Goal: Information Seeking & Learning: Learn about a topic

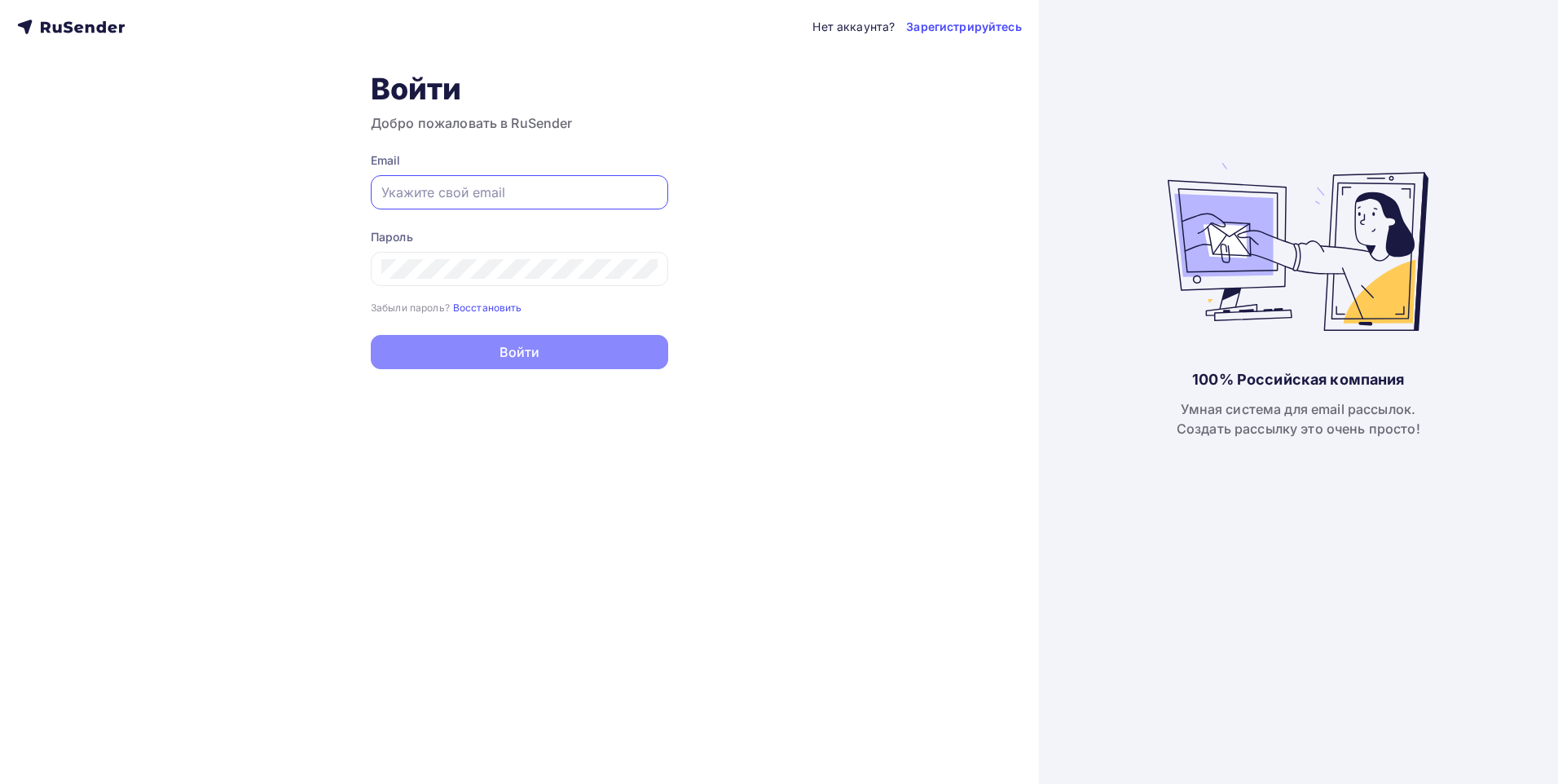
click at [529, 190] on input "text" at bounding box center [518, 192] width 276 height 20
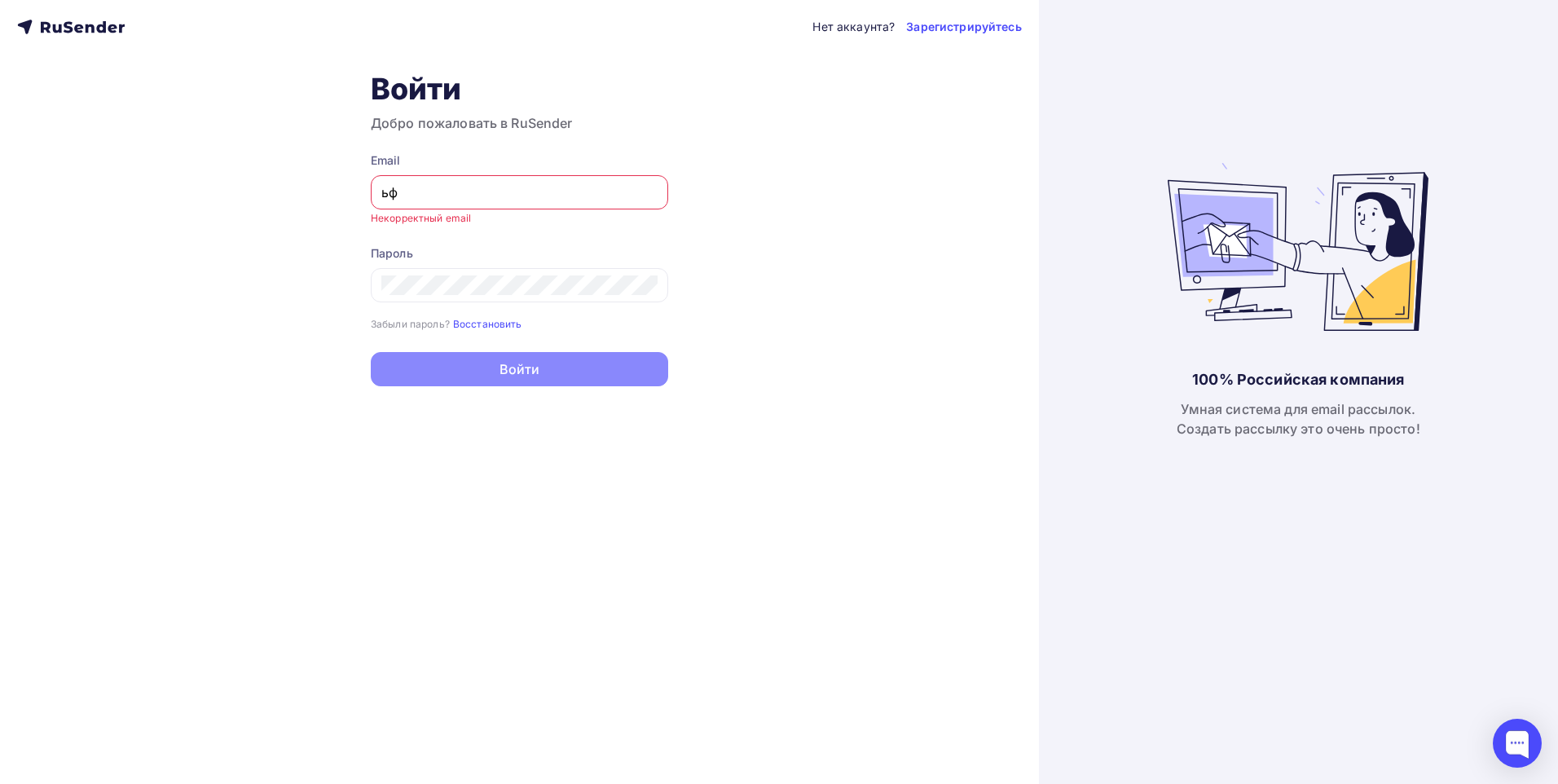
type input "ь"
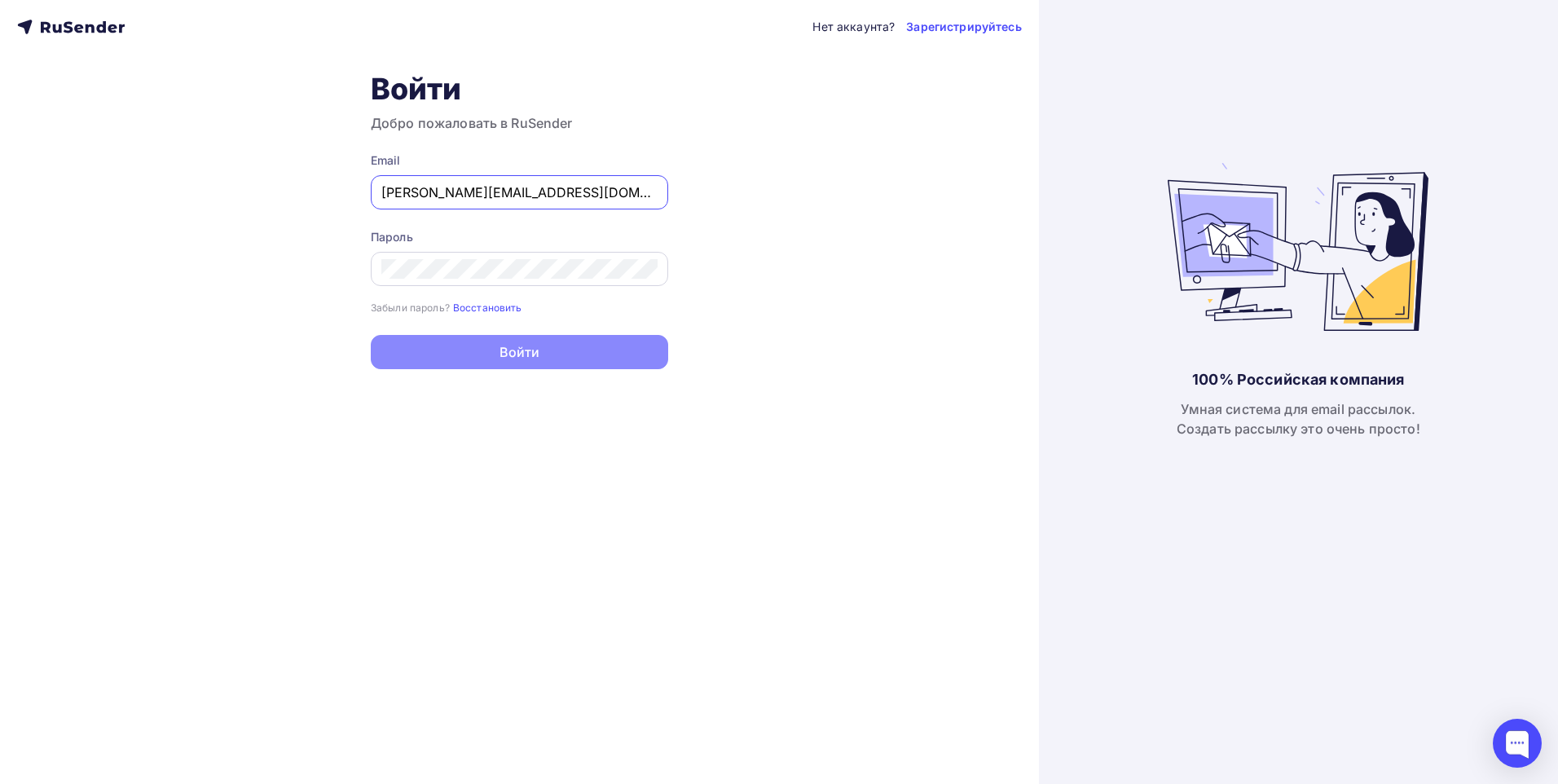
type input "[PERSON_NAME][EMAIL_ADDRESS][DOMAIN_NAME]"
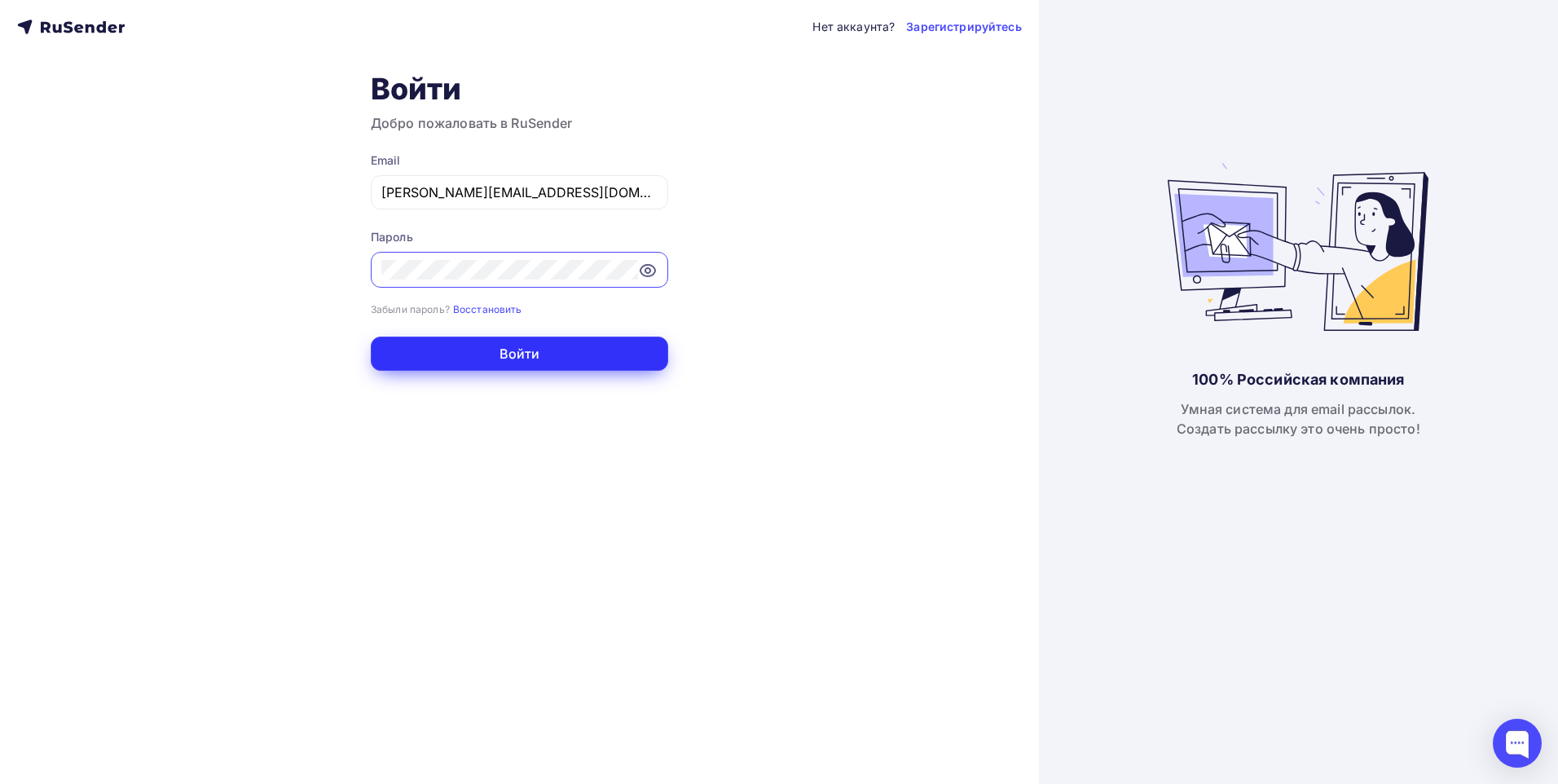
click at [620, 349] on button "Войти" at bounding box center [519, 353] width 297 height 34
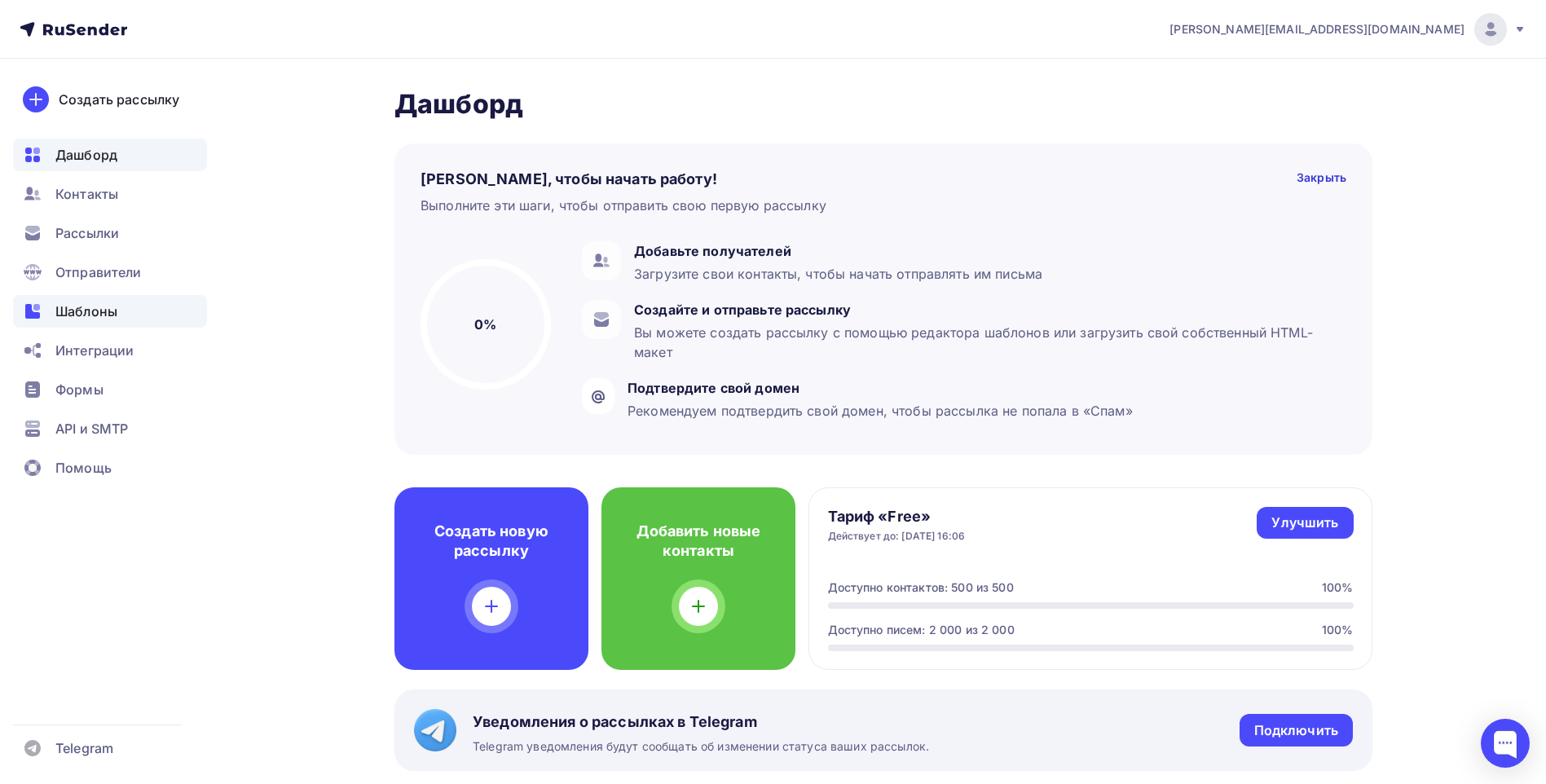
click at [73, 306] on span "Шаблоны" at bounding box center [86, 311] width 62 height 20
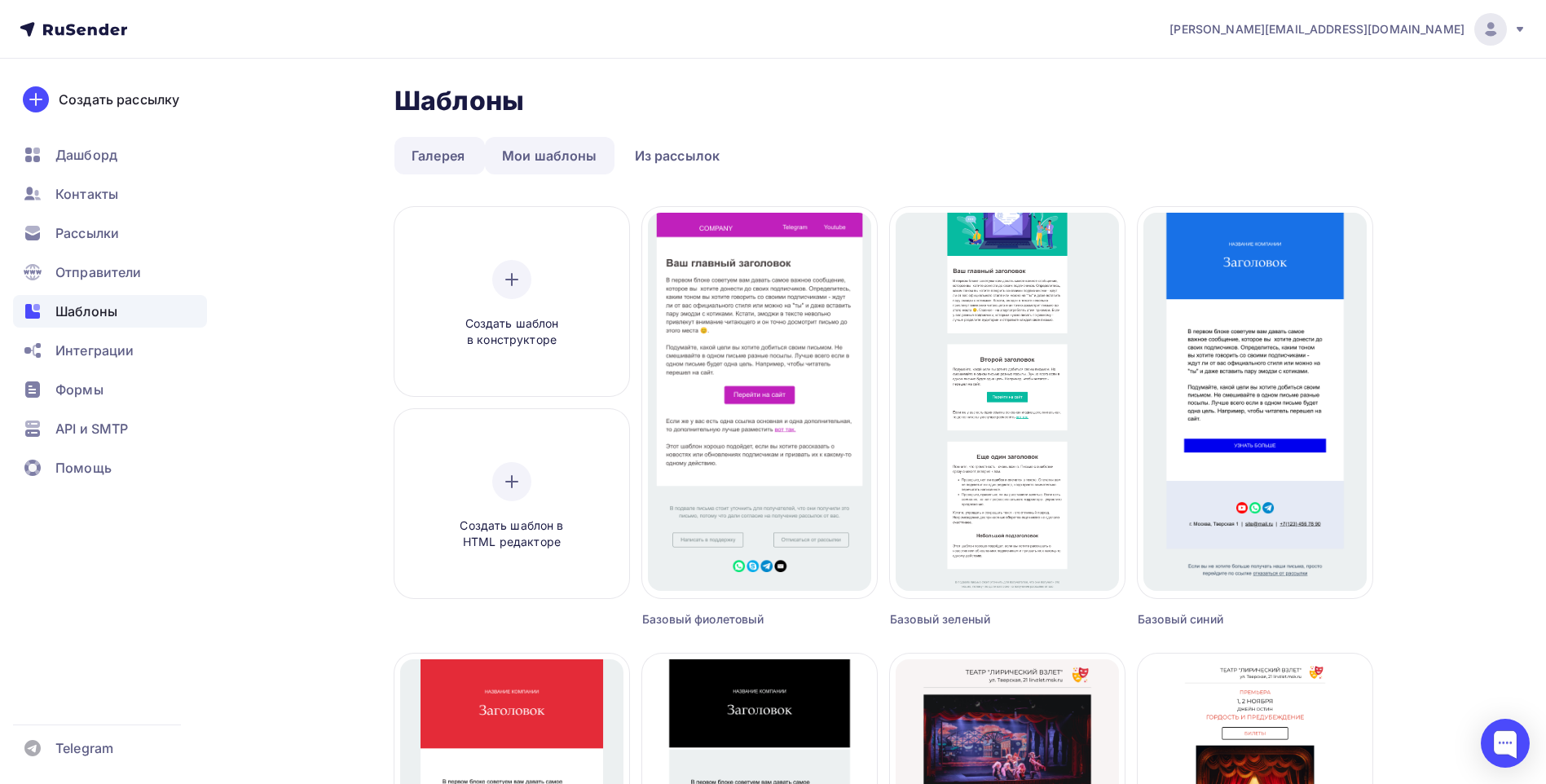
click at [527, 164] on link "Мои шаблоны" at bounding box center [549, 156] width 130 height 38
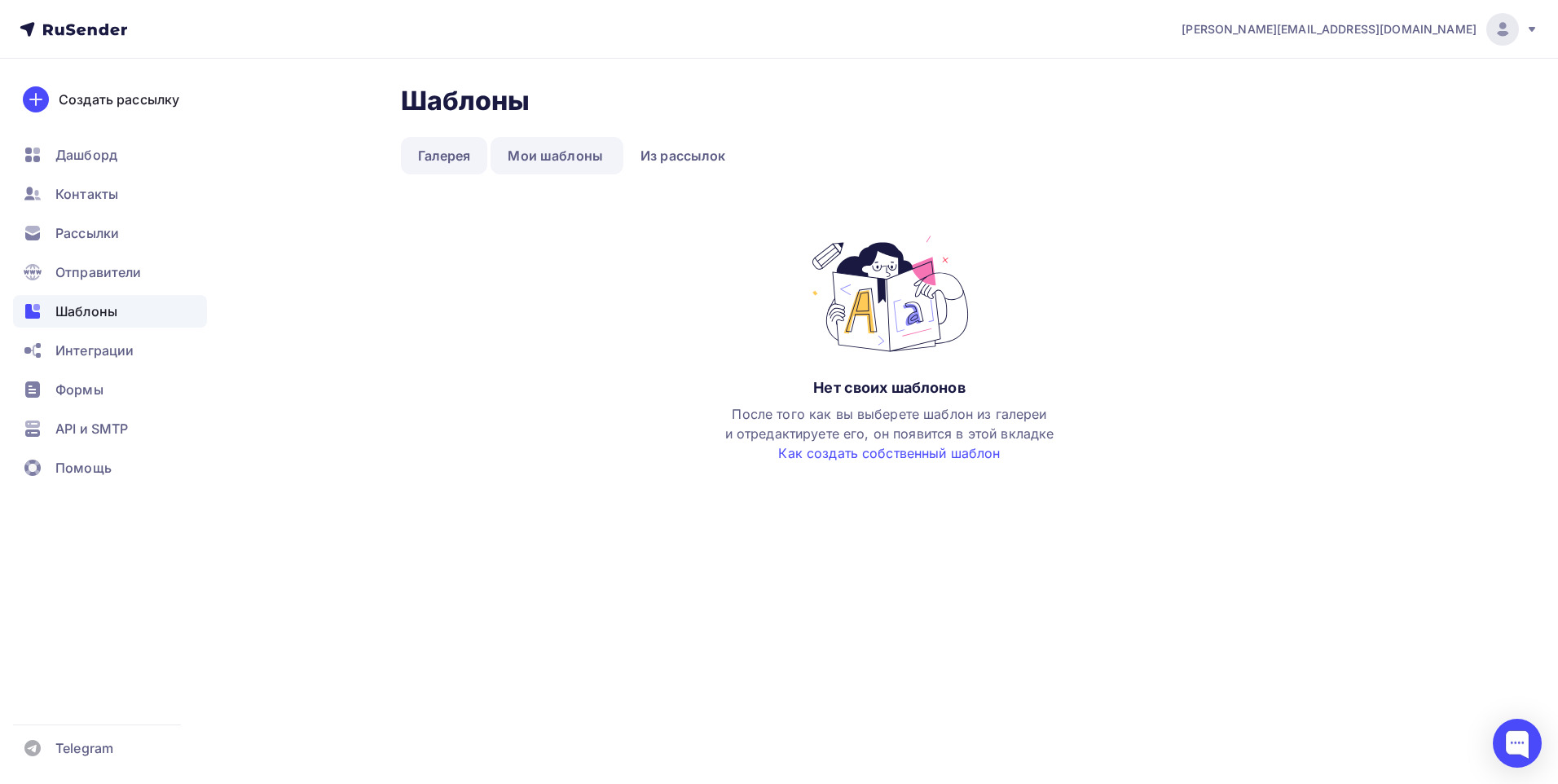
click at [461, 142] on link "Галерея" at bounding box center [444, 156] width 87 height 38
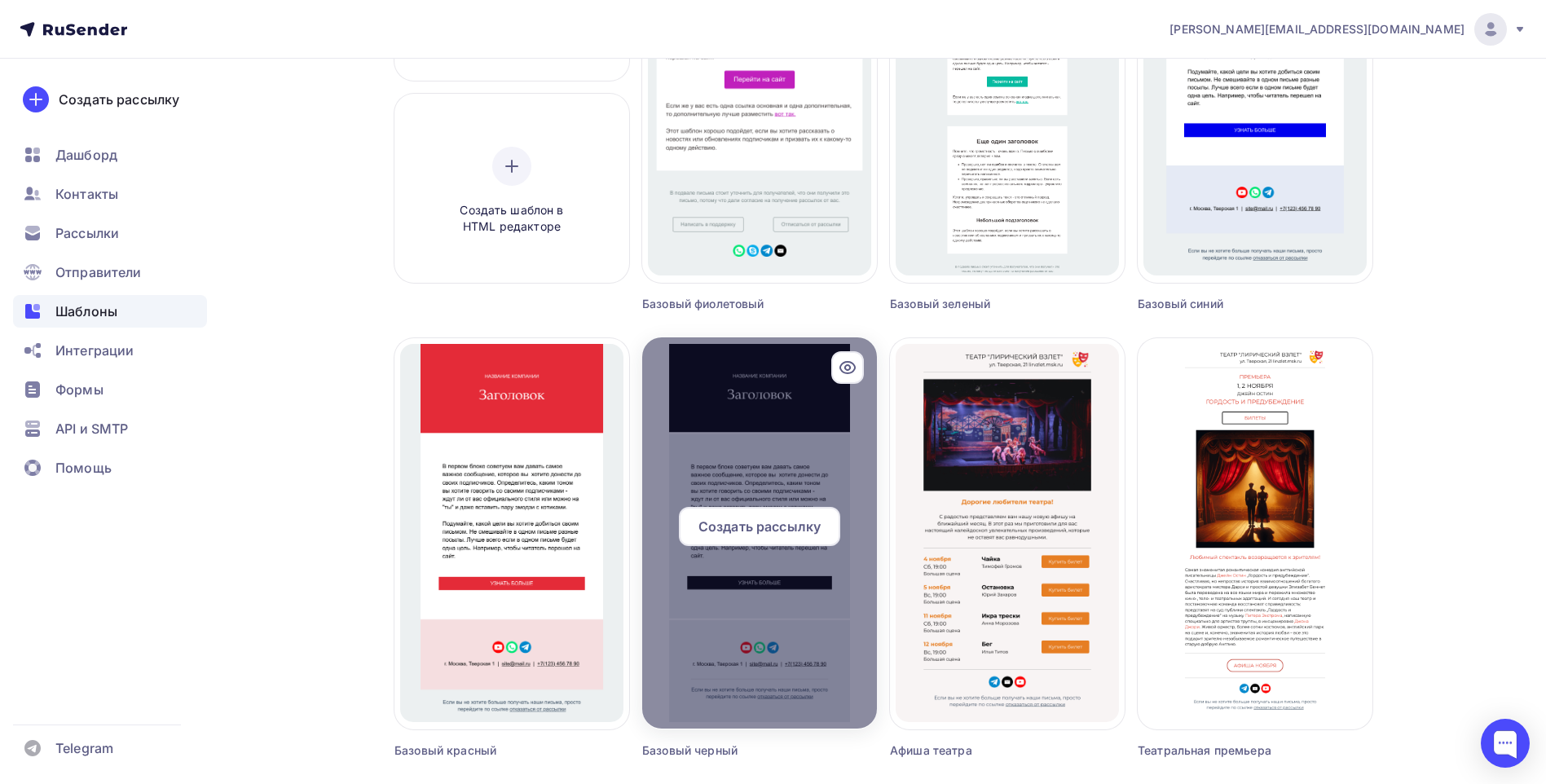
scroll to position [407, 0]
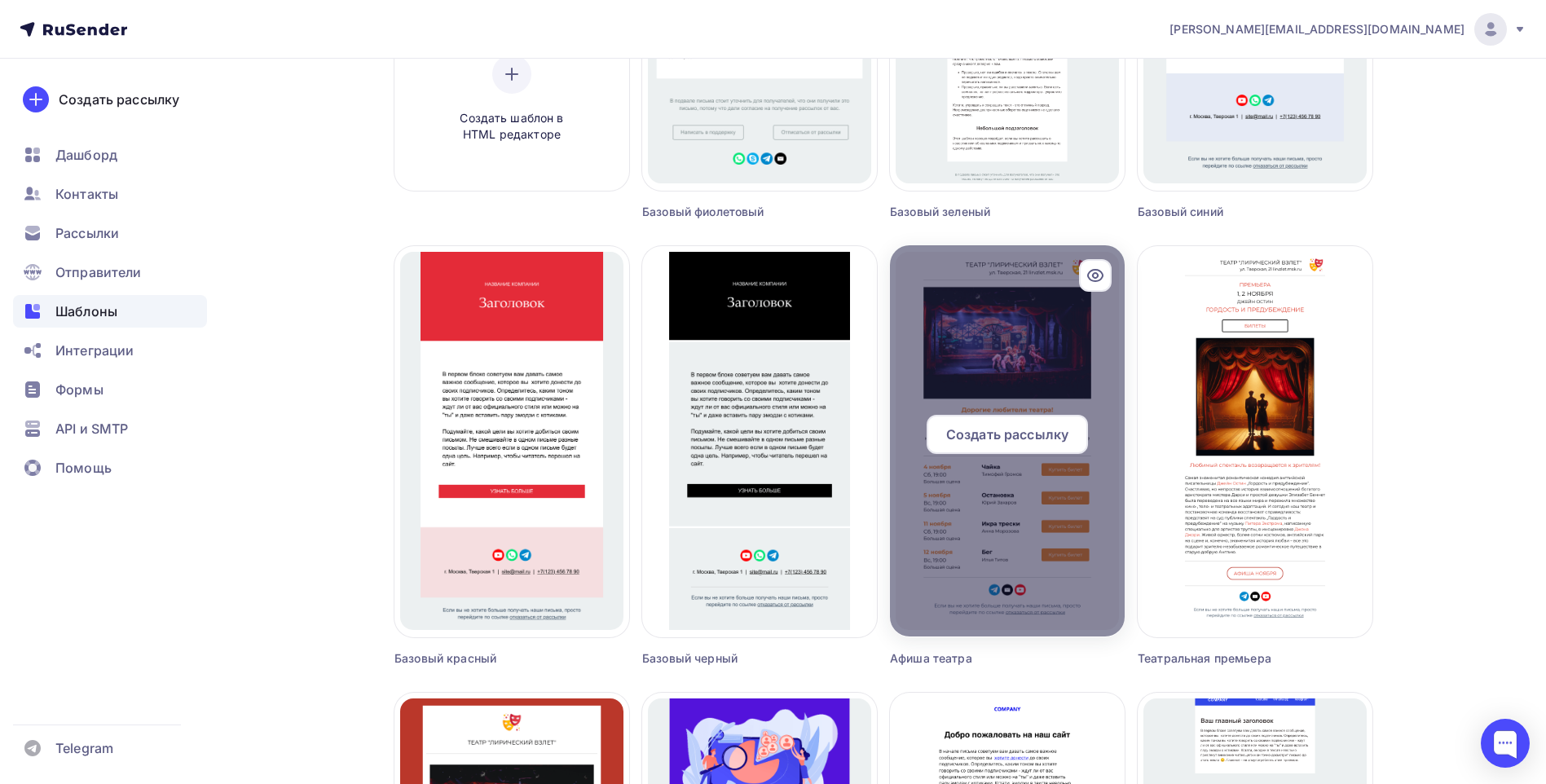
click at [999, 411] on div at bounding box center [1007, 440] width 235 height 391
click at [1001, 359] on div at bounding box center [1007, 440] width 235 height 391
click at [985, 558] on div at bounding box center [1007, 440] width 235 height 391
click at [997, 424] on div "Создать рассылку" at bounding box center [1007, 433] width 162 height 39
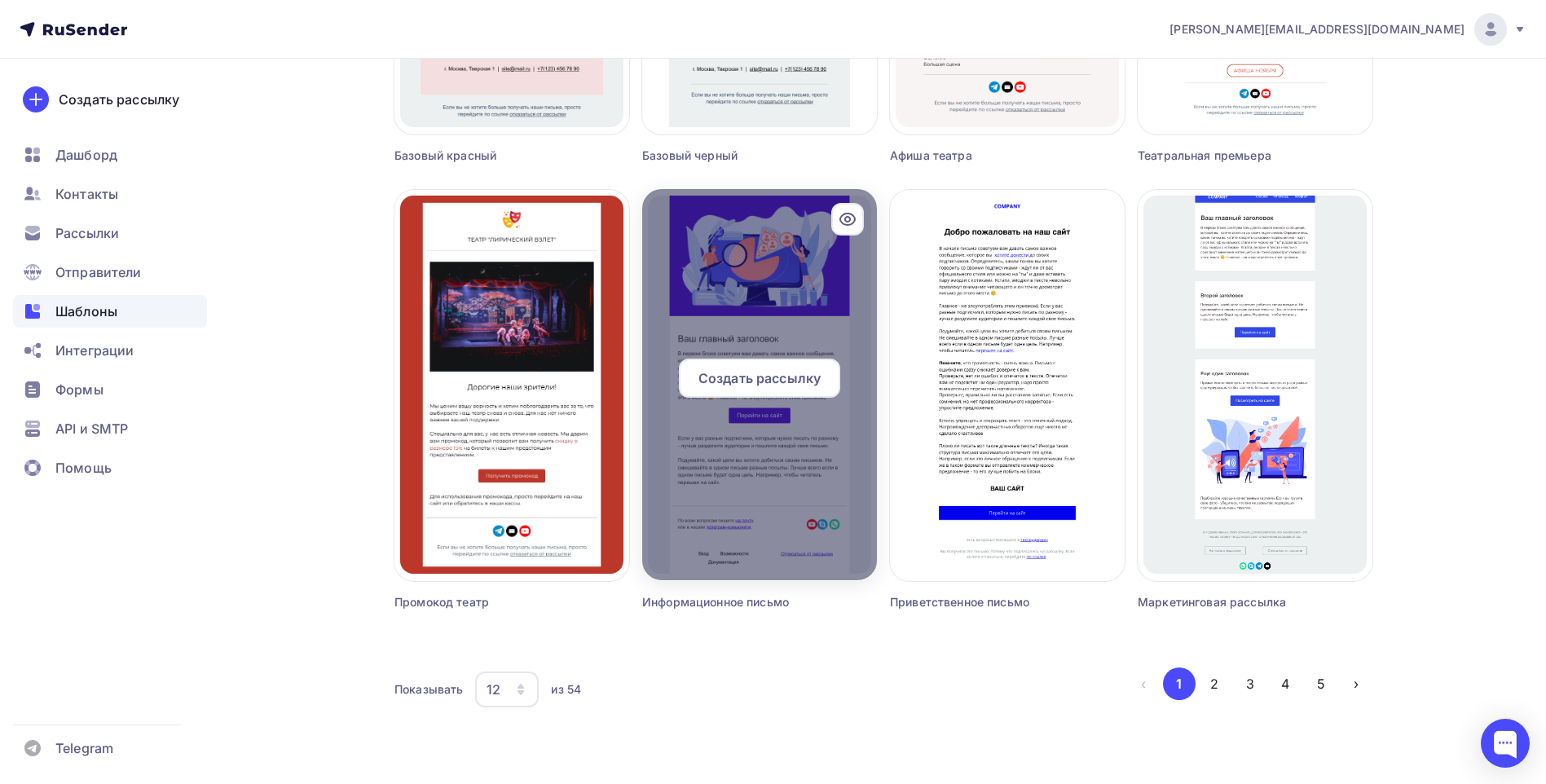
scroll to position [920, 0]
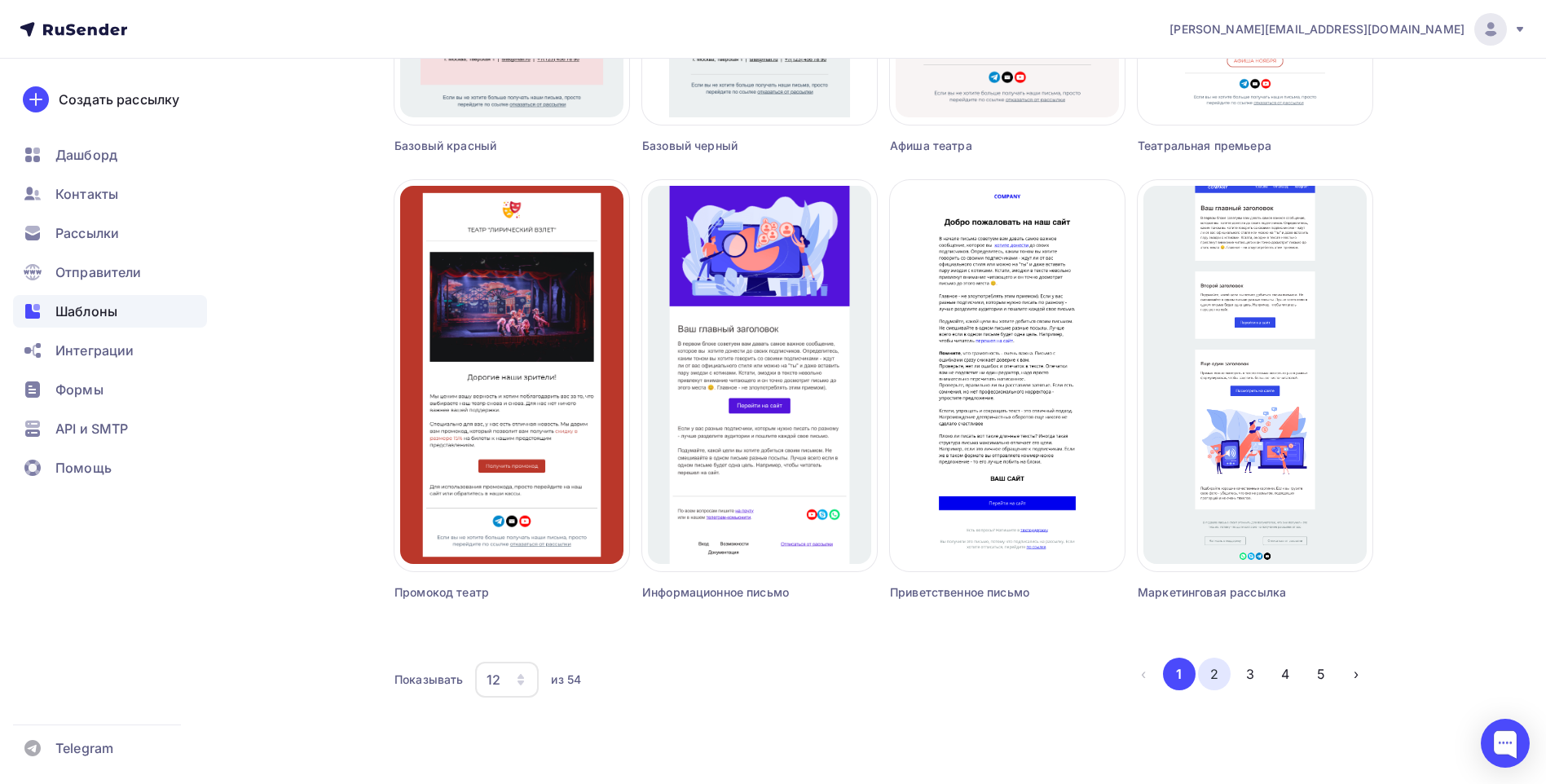
click at [1213, 677] on button "2" at bounding box center [1214, 674] width 33 height 33
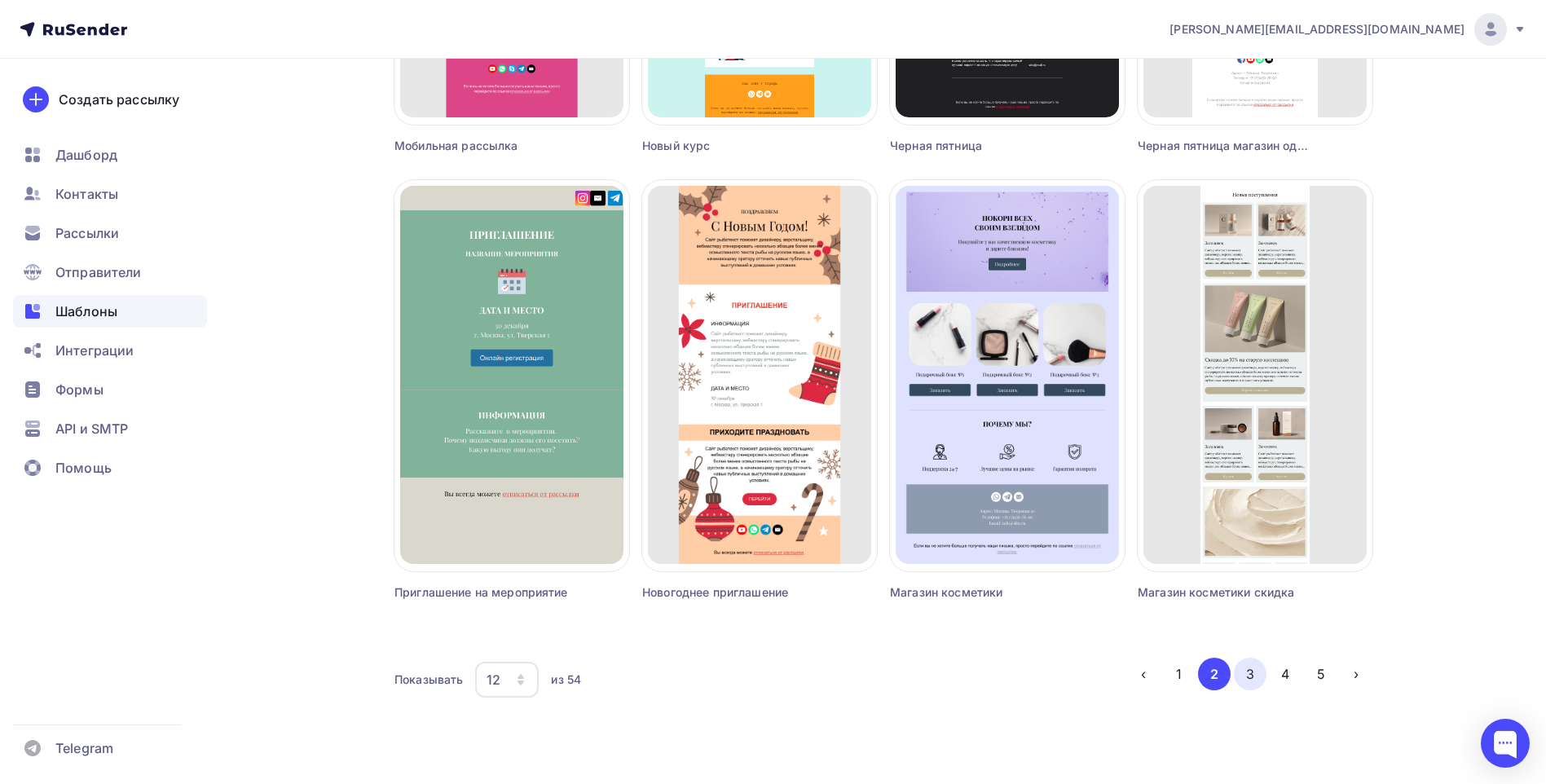
click at [1261, 677] on button "3" at bounding box center [1250, 674] width 33 height 33
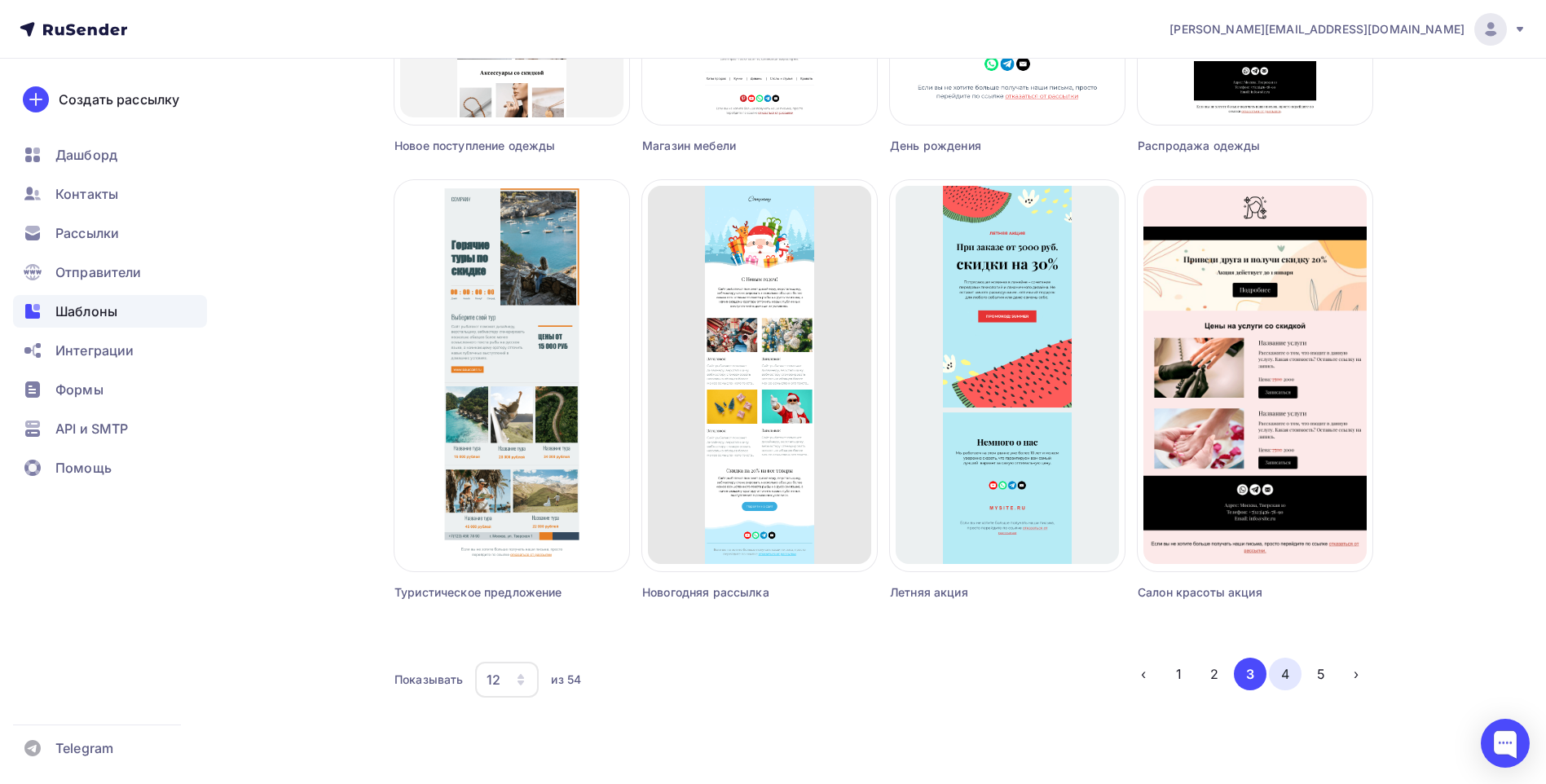
click at [1281, 670] on button "4" at bounding box center [1285, 674] width 33 height 33
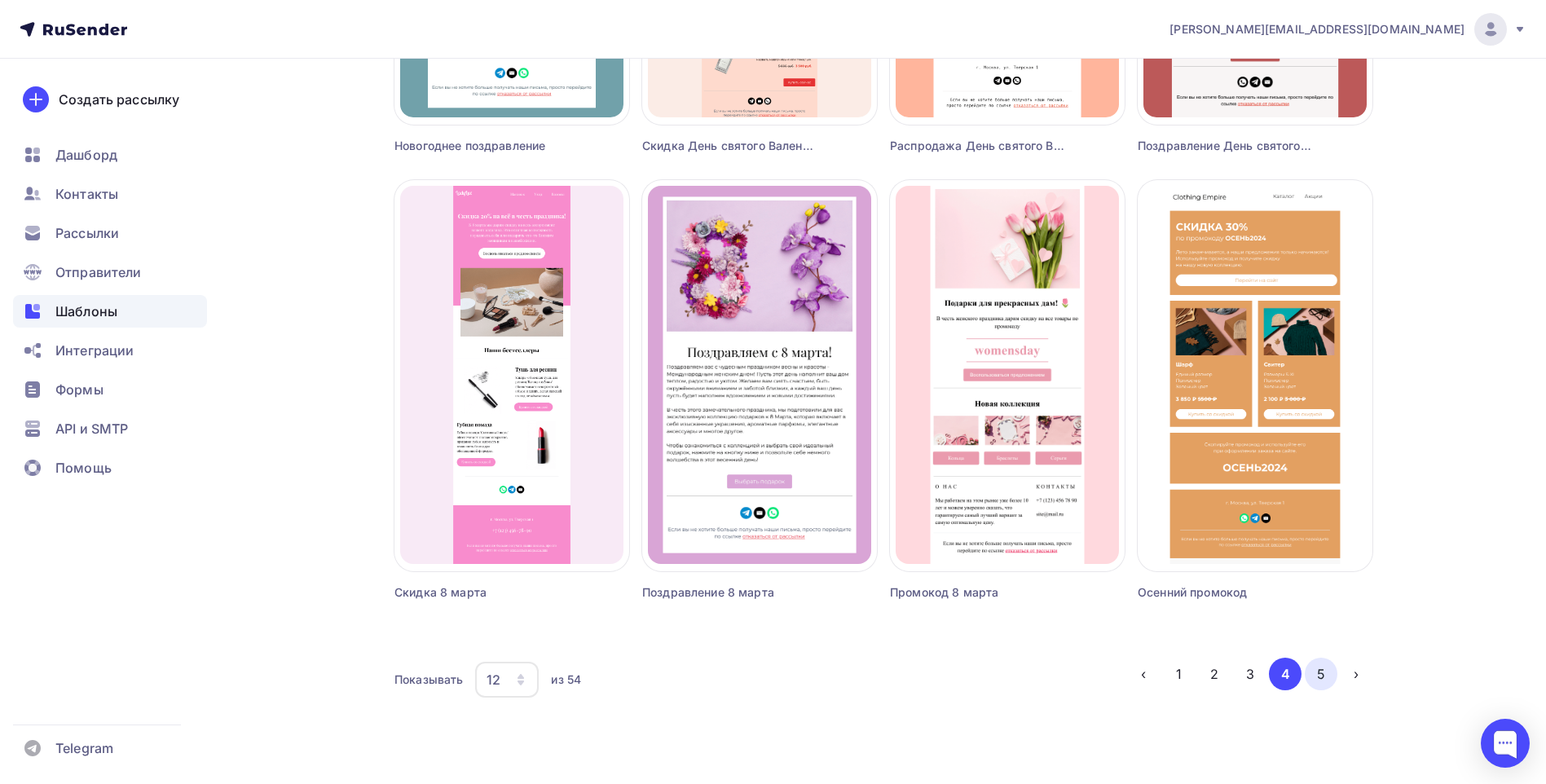
click at [1316, 672] on button "5" at bounding box center [1321, 674] width 33 height 33
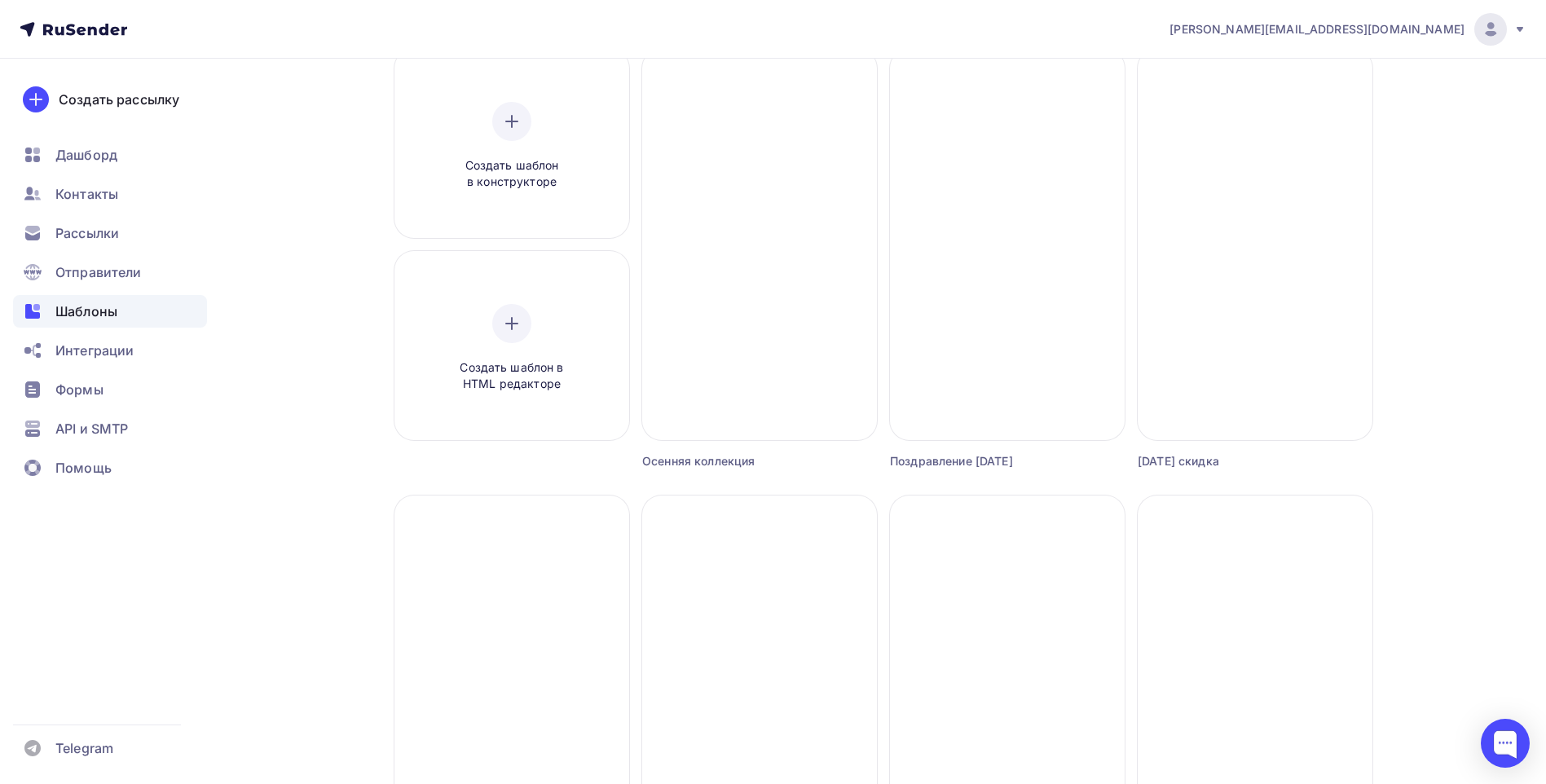
scroll to position [268, 0]
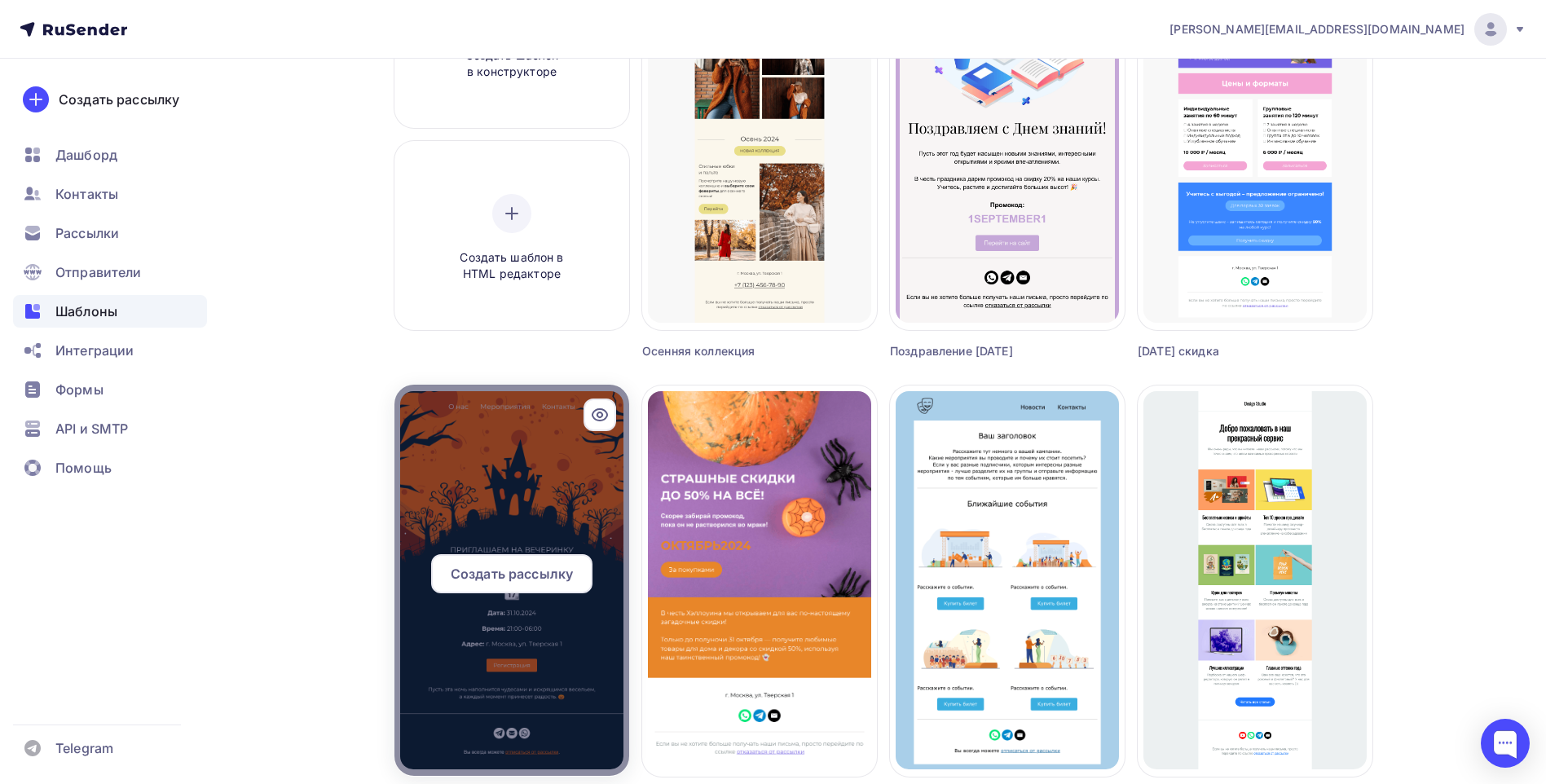
click at [530, 583] on span "Создать рассылку" at bounding box center [512, 573] width 122 height 20
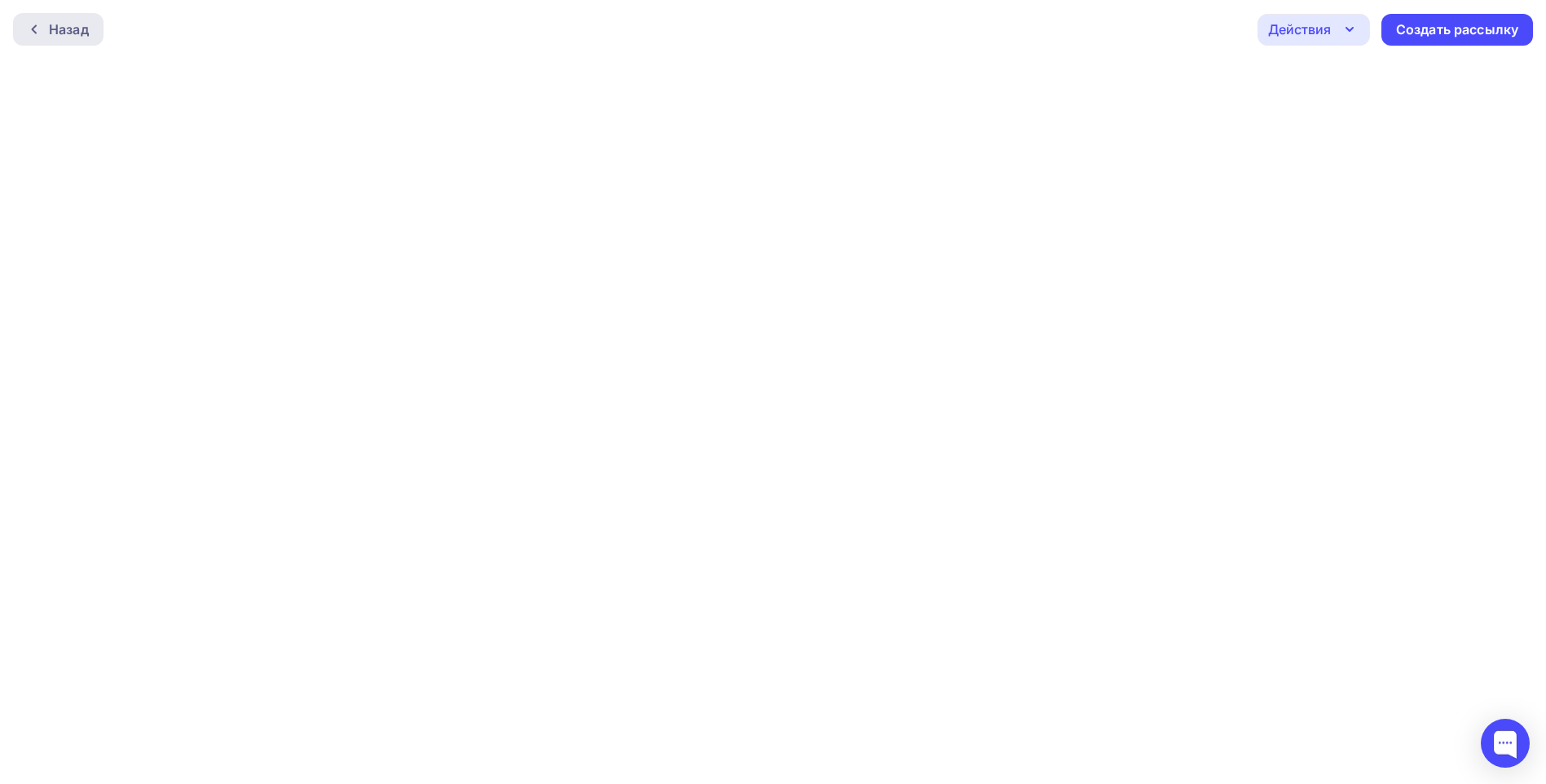
click at [53, 43] on div "Назад" at bounding box center [58, 29] width 90 height 33
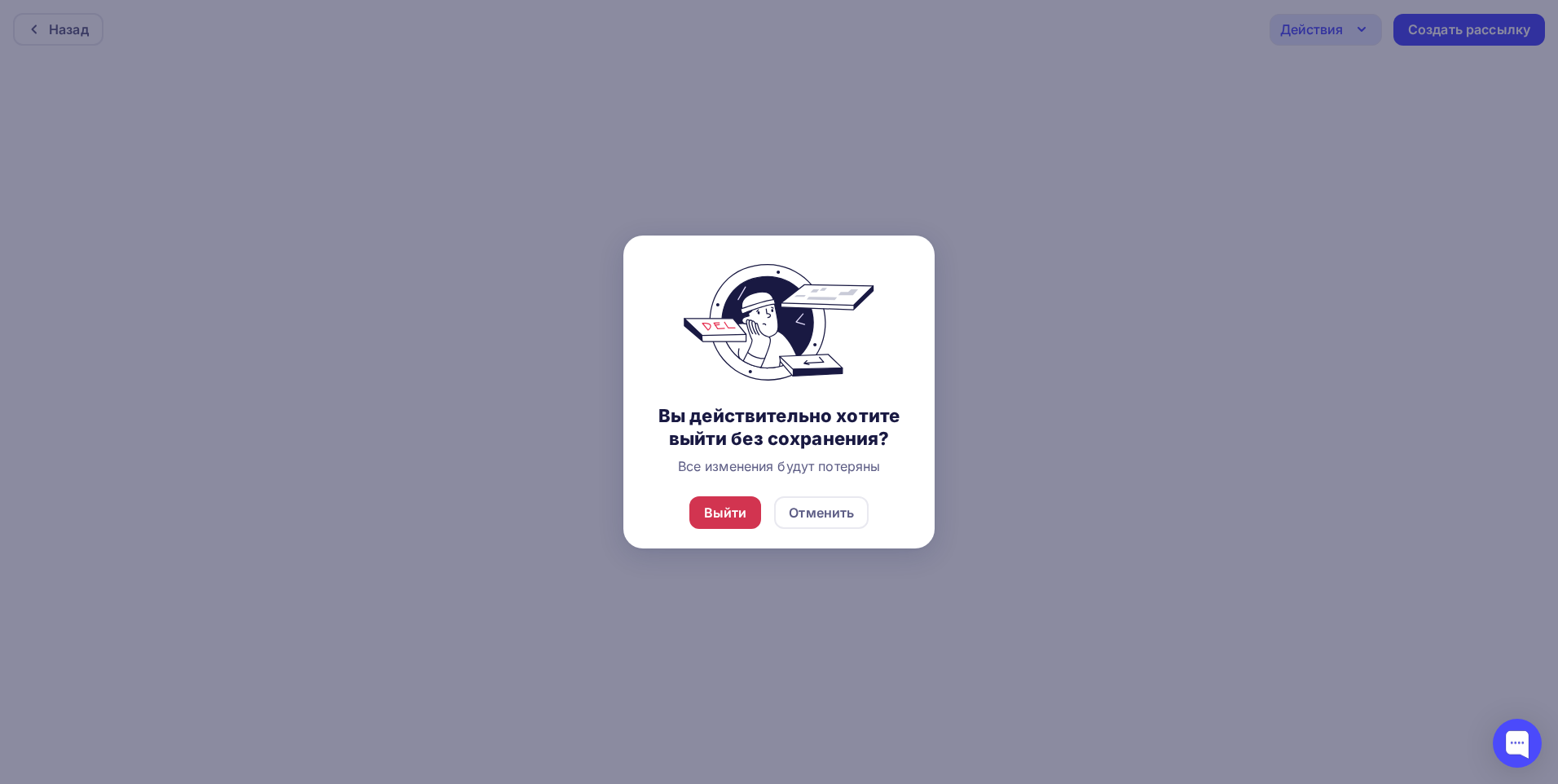
click at [732, 508] on div "Выйти" at bounding box center [726, 512] width 43 height 20
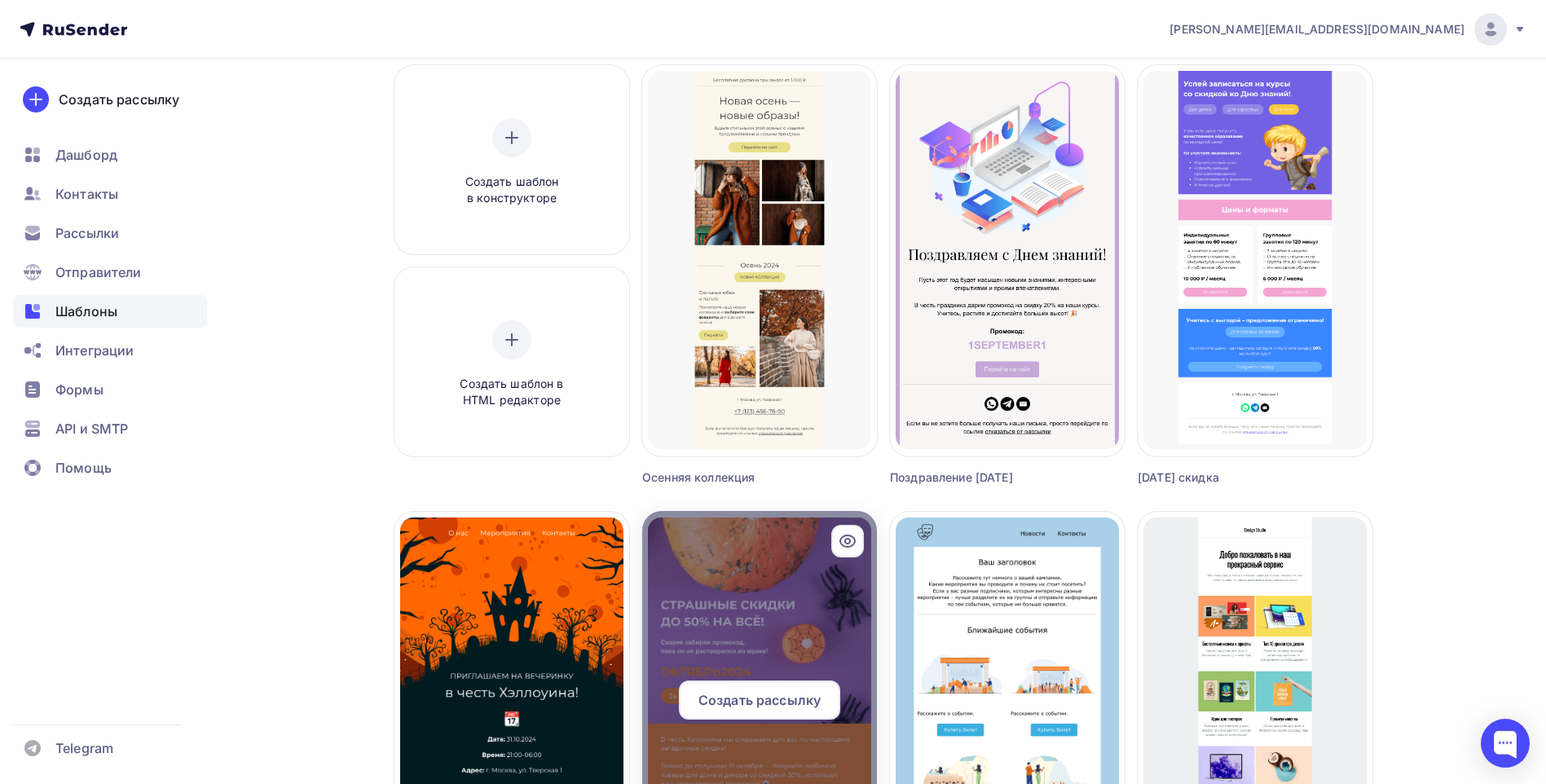
scroll to position [407, 0]
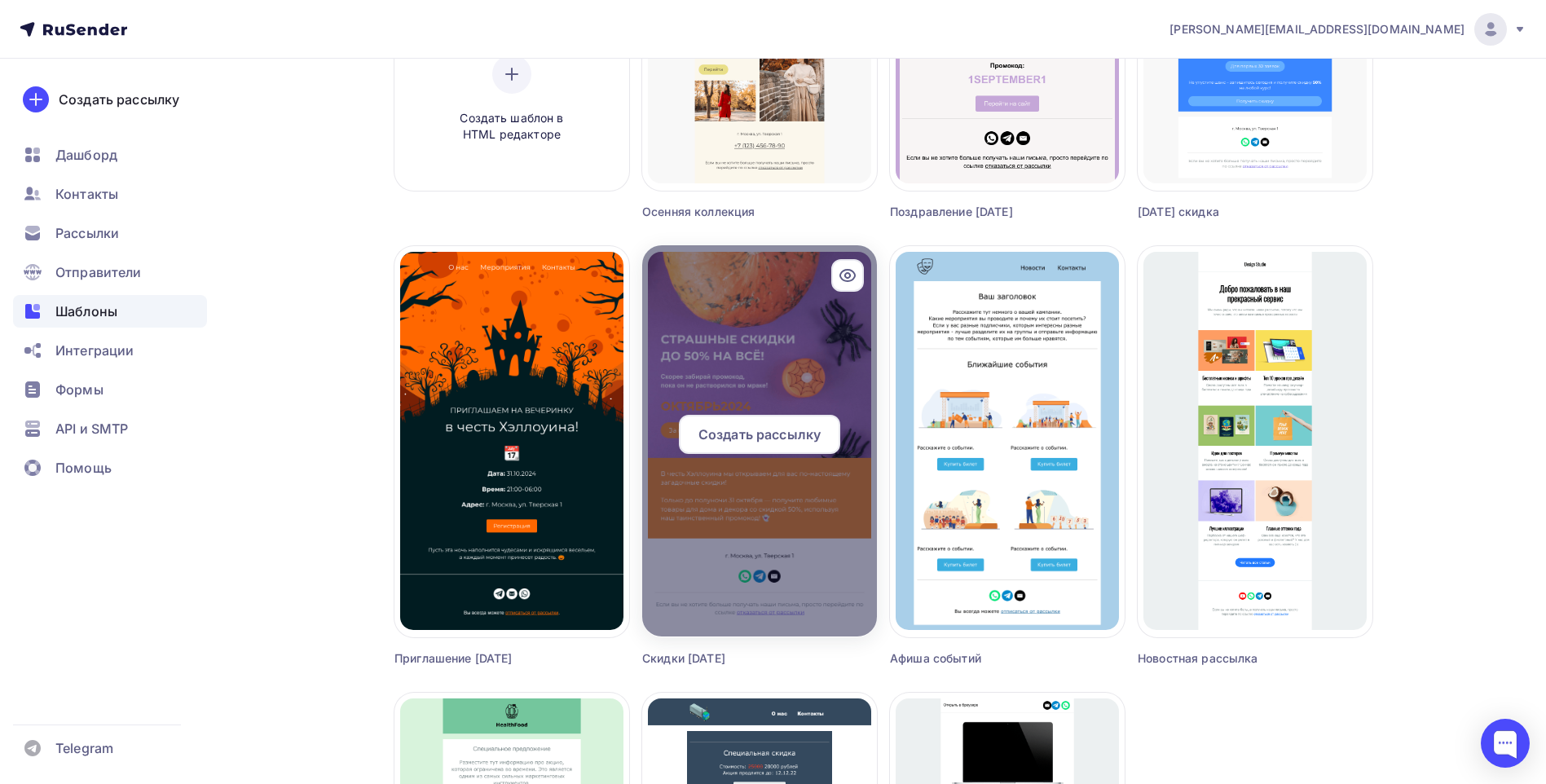
click at [735, 566] on div at bounding box center [759, 440] width 235 height 391
click at [730, 430] on span "Создать рассылку" at bounding box center [759, 434] width 122 height 20
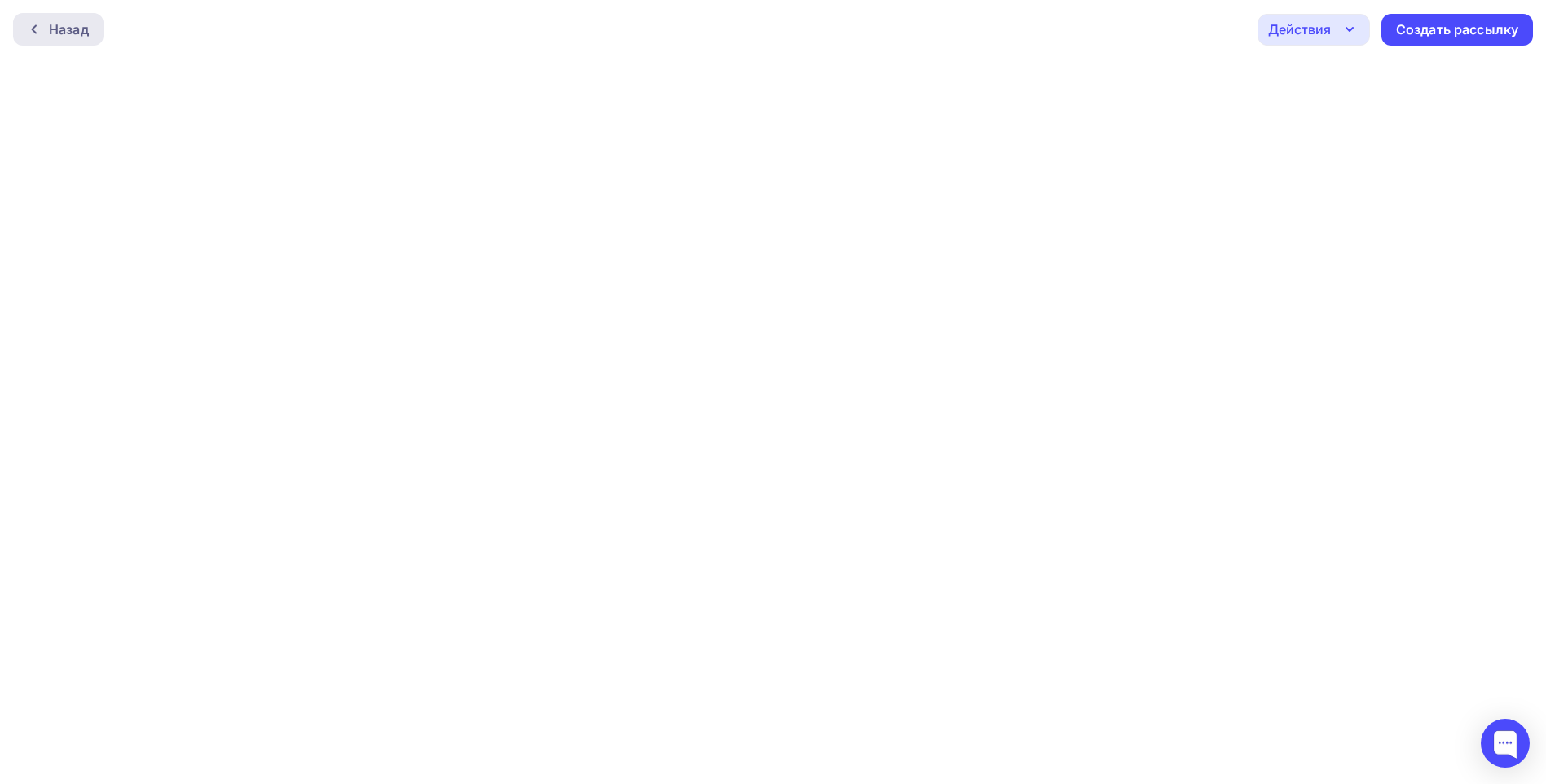
drag, startPoint x: 80, startPoint y: 33, endPoint x: 56, endPoint y: 33, distance: 24.0
click at [56, 33] on div "Назад" at bounding box center [69, 29] width 40 height 20
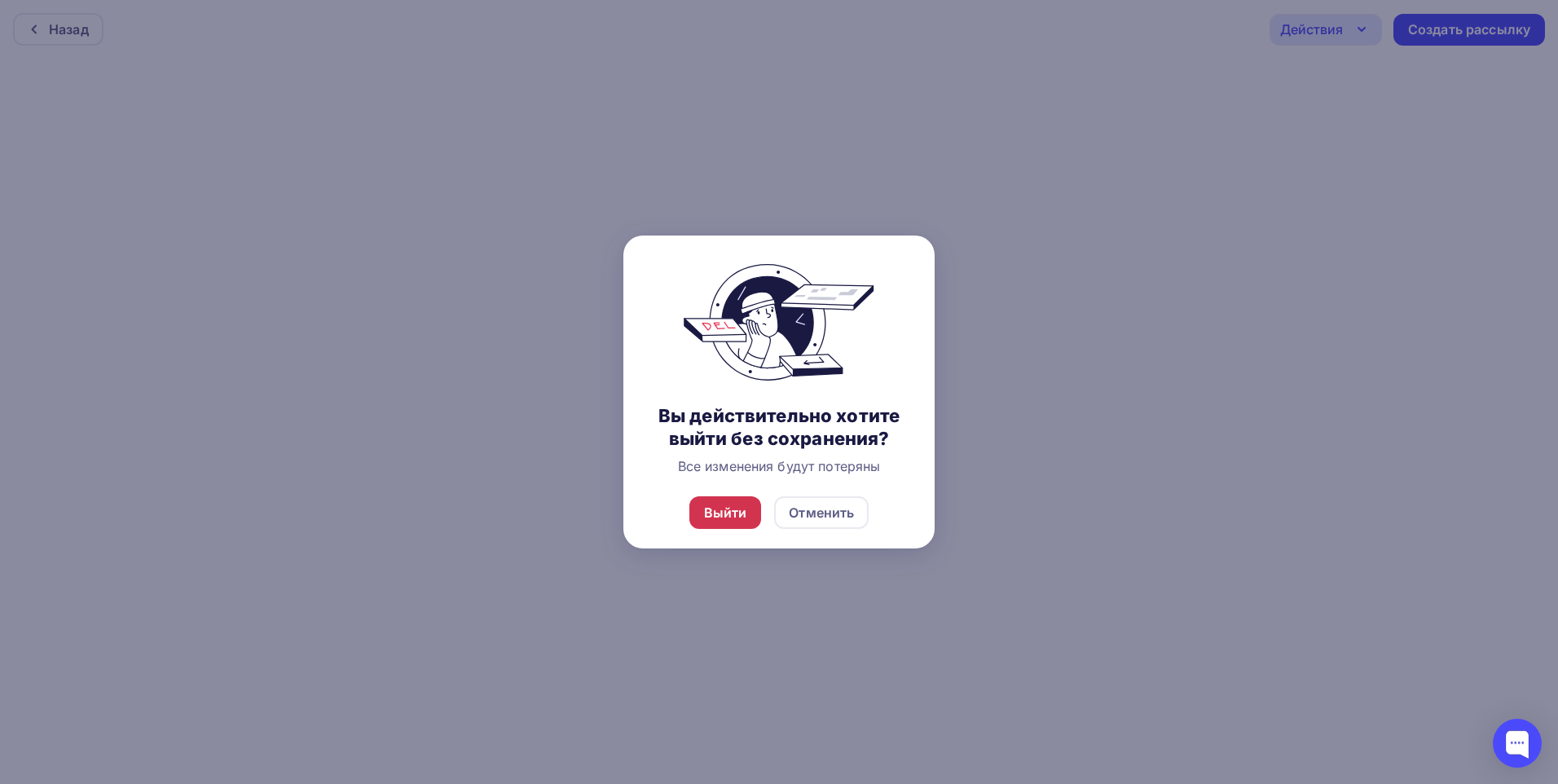
click at [731, 505] on div "Выйти" at bounding box center [726, 512] width 43 height 20
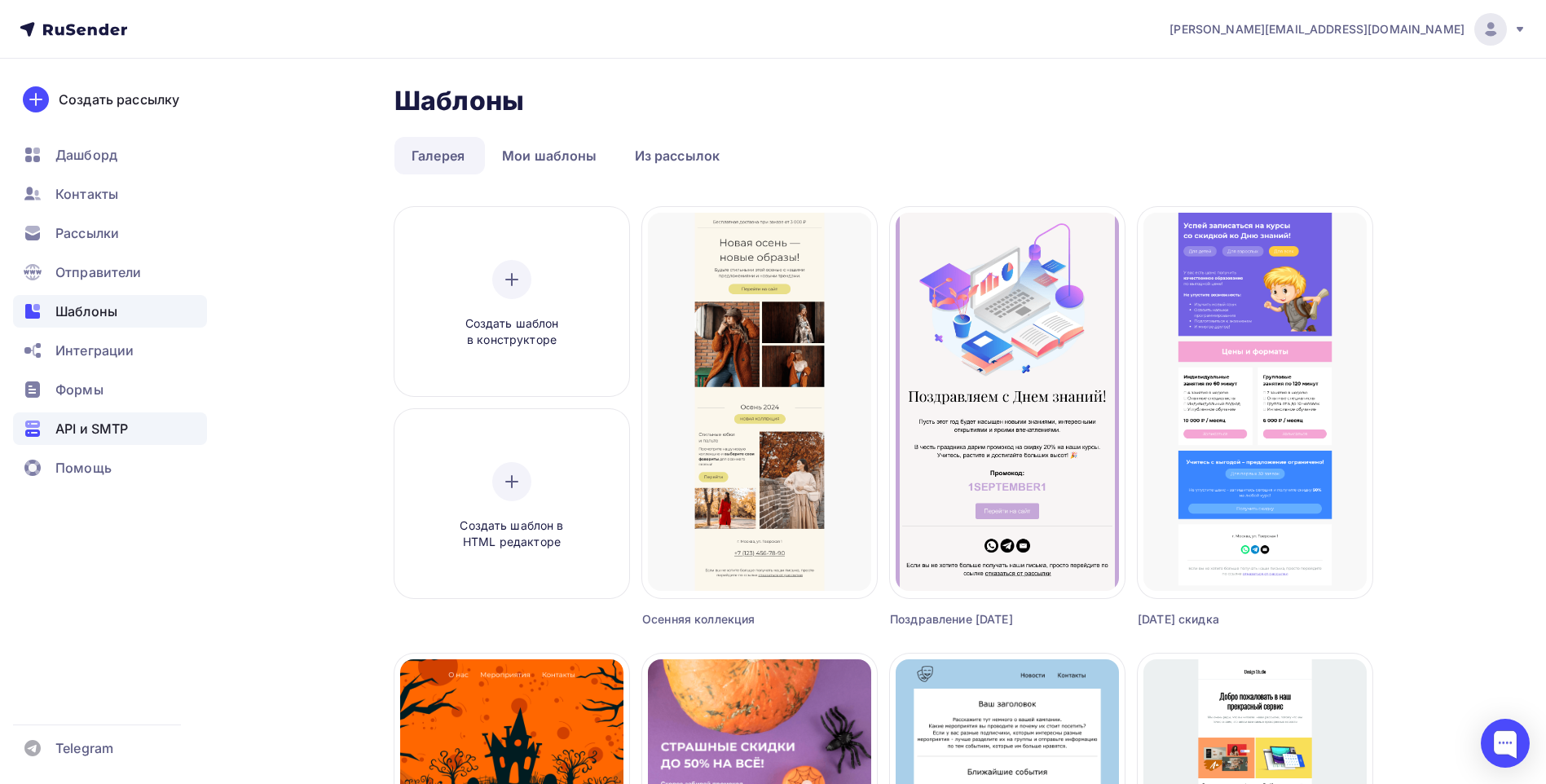
click at [100, 438] on div "API и SMTP" at bounding box center [110, 429] width 194 height 33
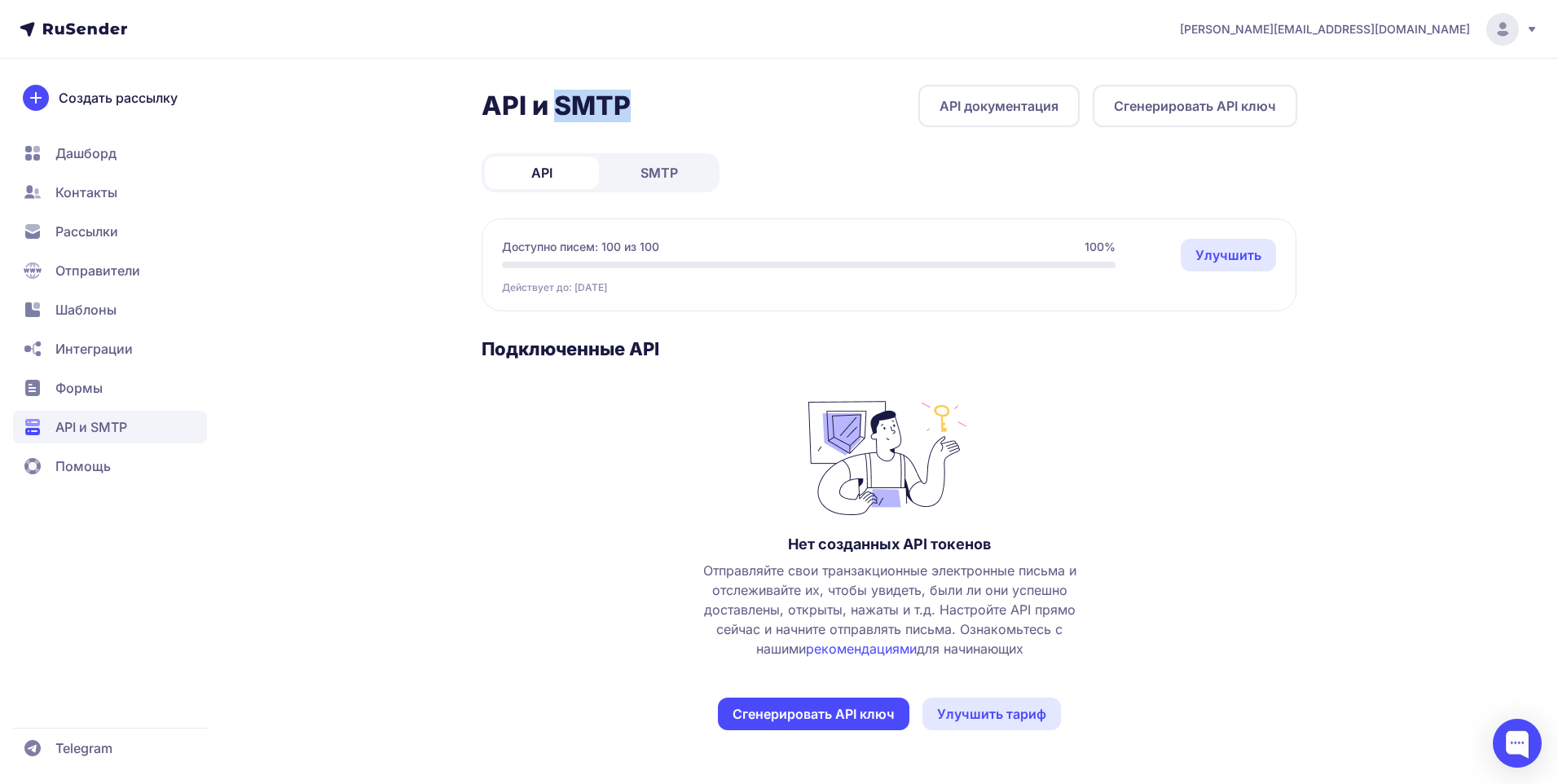
drag, startPoint x: 561, startPoint y: 104, endPoint x: 644, endPoint y: 103, distance: 83.0
click at [644, 103] on div "API и SMTP API документация Сгенерировать API ключ" at bounding box center [889, 106] width 816 height 42
copy h2 "SMTP"
click at [92, 350] on span "Интеграции" at bounding box center [94, 348] width 77 height 20
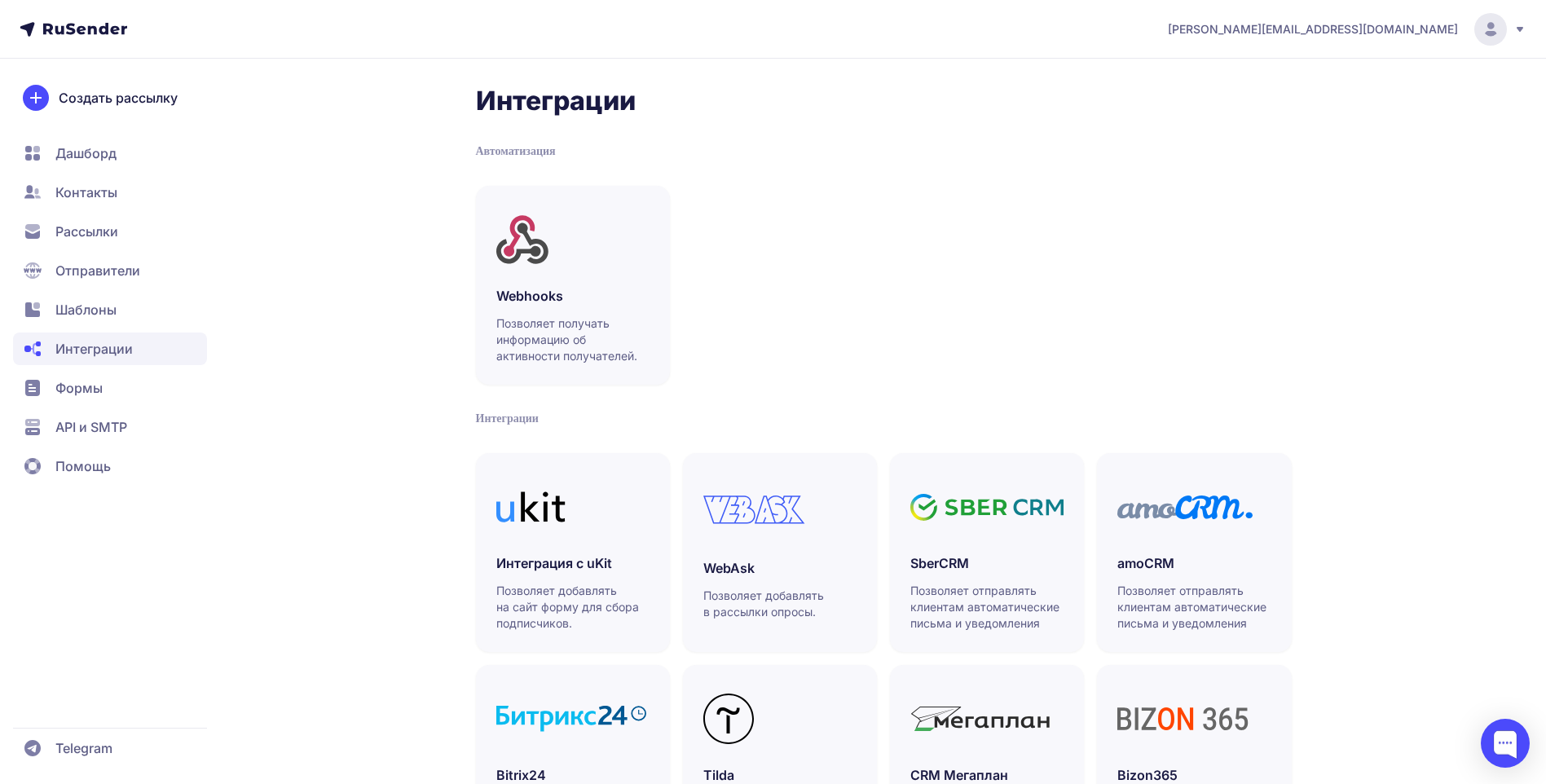
click at [1488, 34] on icon at bounding box center [1491, 33] width 10 height 4
click at [1383, 108] on link "[DEMOGRAPHIC_DATA]" at bounding box center [1379, 113] width 273 height 33
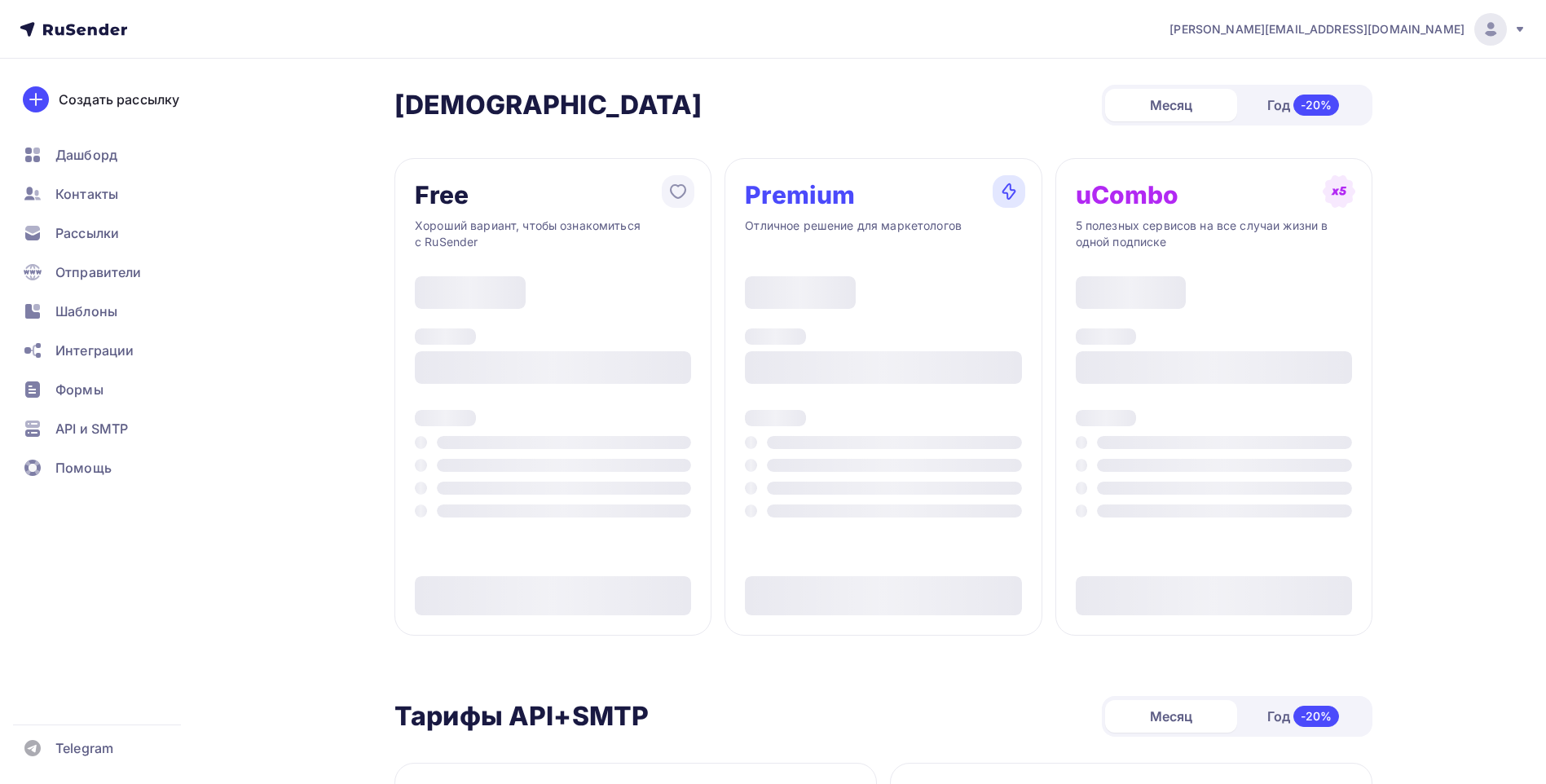
type input "500"
type input "100"
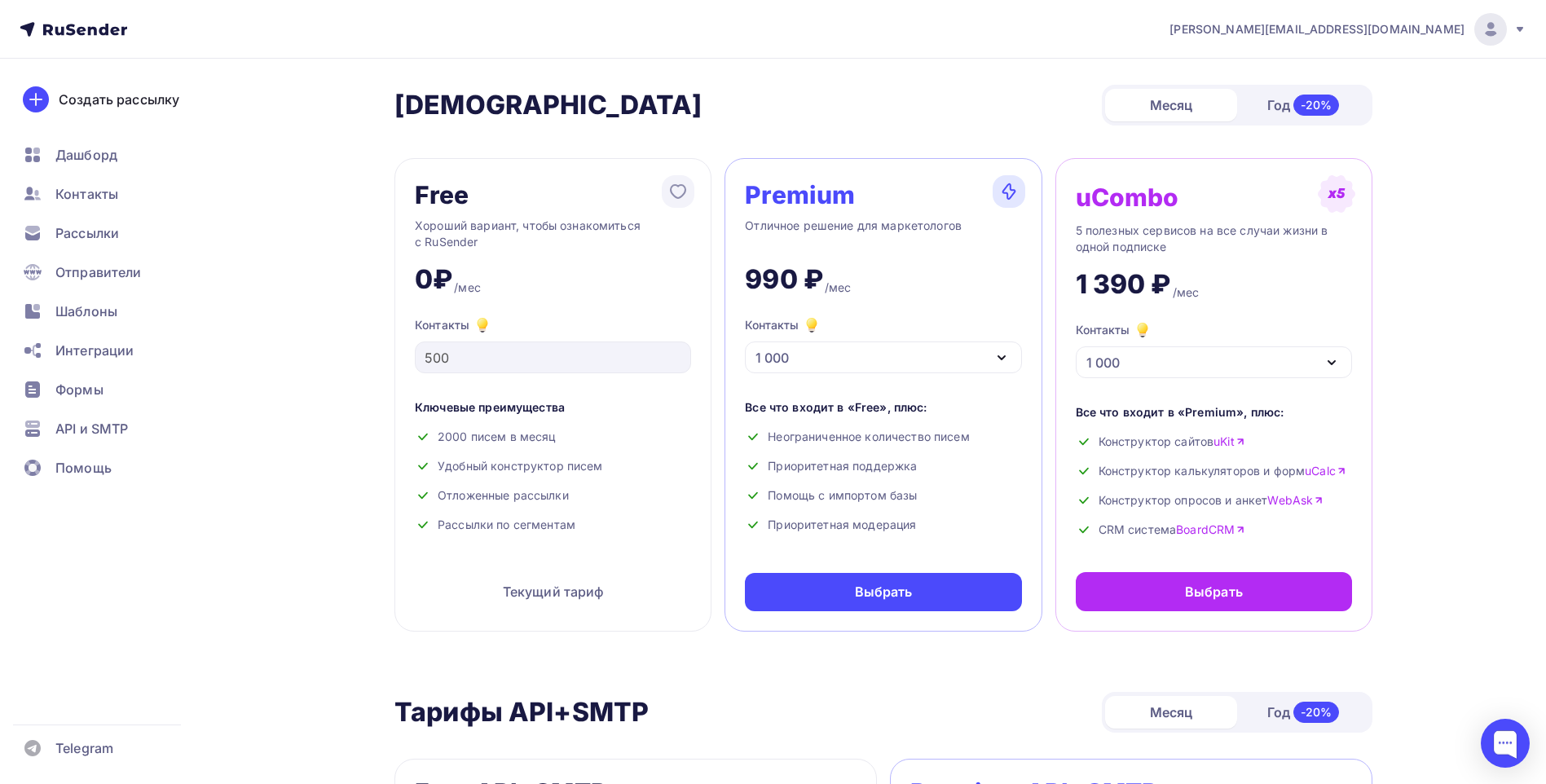
drag, startPoint x: 420, startPoint y: 193, endPoint x: 584, endPoint y: 543, distance: 386.5
click at [584, 543] on div "Free Хороший вариант, чтобы ознакомиться с RuSender 0₽ /мес Контакты 500 Ключев…" at bounding box center [553, 395] width 317 height 474
copy div "Free Хороший вариант, чтобы ознакомиться с RuSender 0₽ /мес Контакты Ключевые п…"
drag, startPoint x: 748, startPoint y: 188, endPoint x: 942, endPoint y: 547, distance: 408.1
click at [942, 547] on div "Premium Отличное решение для маркетологов 990 ₽ /мес Контакты 1 000 1 000 2 000…" at bounding box center [882, 395] width 317 height 474
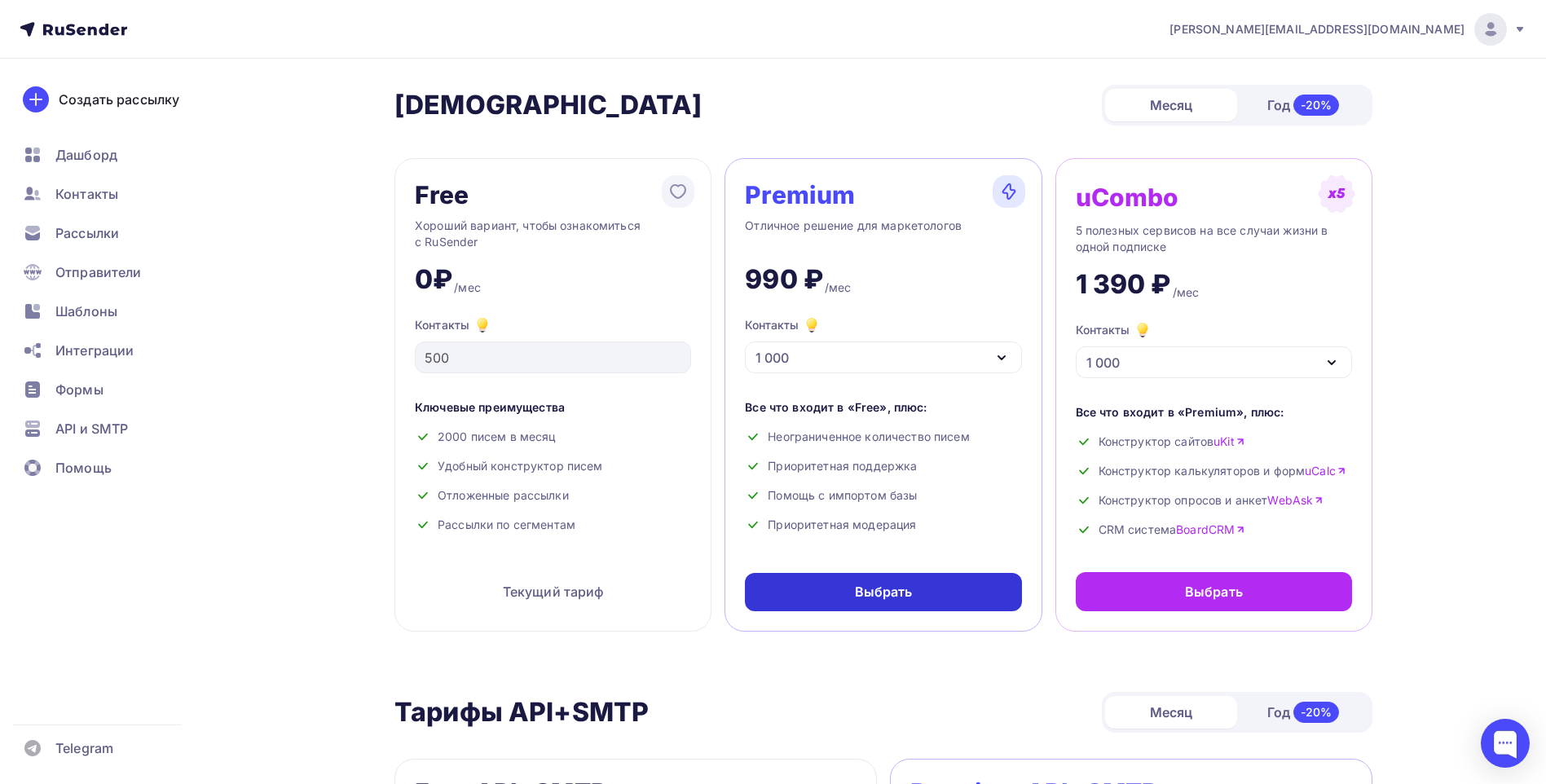
copy div "Premium Отличное решение для маркетологов 990 ₽ /мес Контакты 1 000 1 000 2 000…"
drag, startPoint x: 1080, startPoint y: 187, endPoint x: 1266, endPoint y: 542, distance: 400.8
click at [1266, 542] on div "uCombo 5 полезных сервисов на все случаи жизни в одной подписке 1 390 ₽ /мес Ко…" at bounding box center [1213, 395] width 317 height 474
copy div "lOremi 7 dolorsit ametcons ad eli seddoe tempo i utlab etdolore 4 400 ₽ /mag Al…"
